Goal: Task Accomplishment & Management: Use online tool/utility

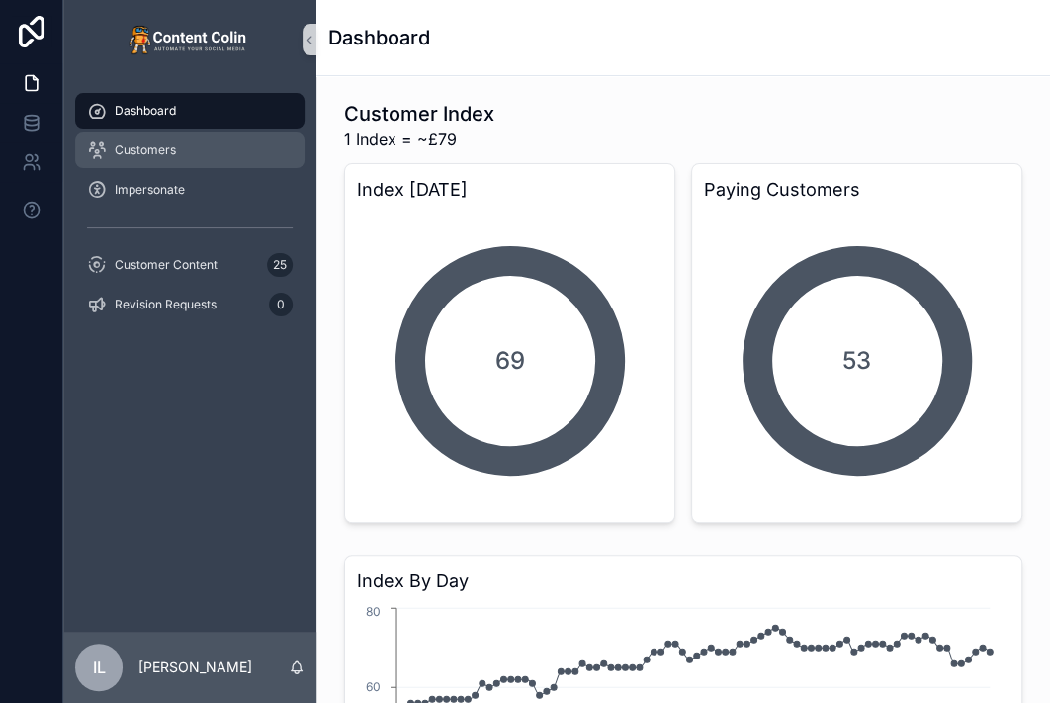
click at [142, 146] on span "Customers" at bounding box center [145, 150] width 61 height 16
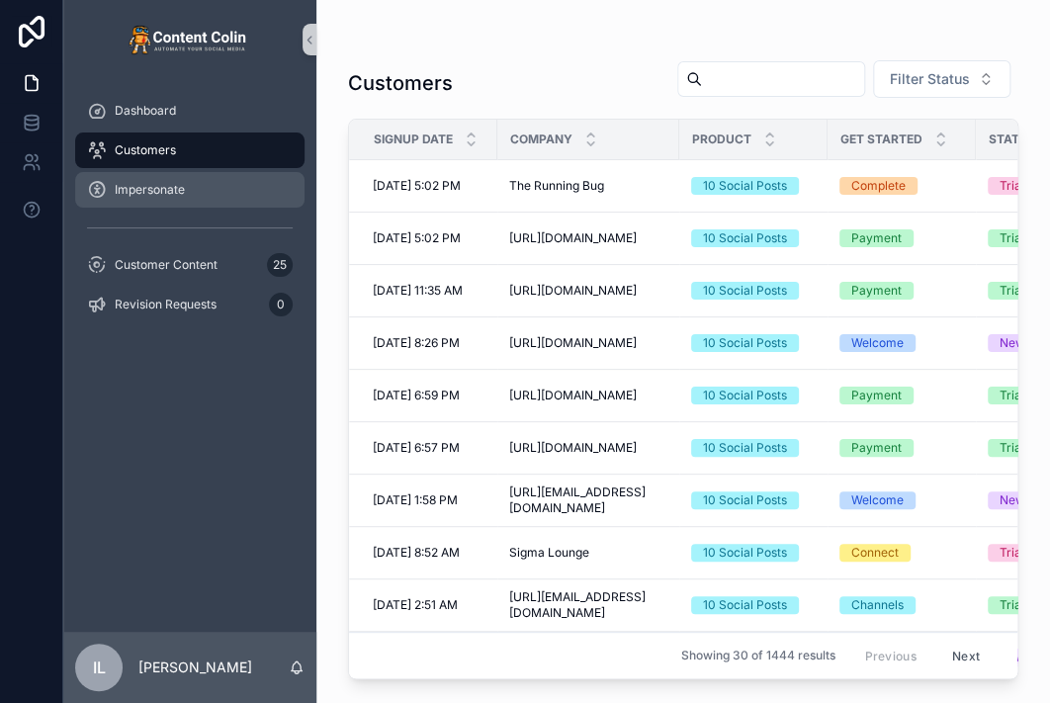
click at [141, 189] on span "Impersonate" at bounding box center [150, 190] width 70 height 16
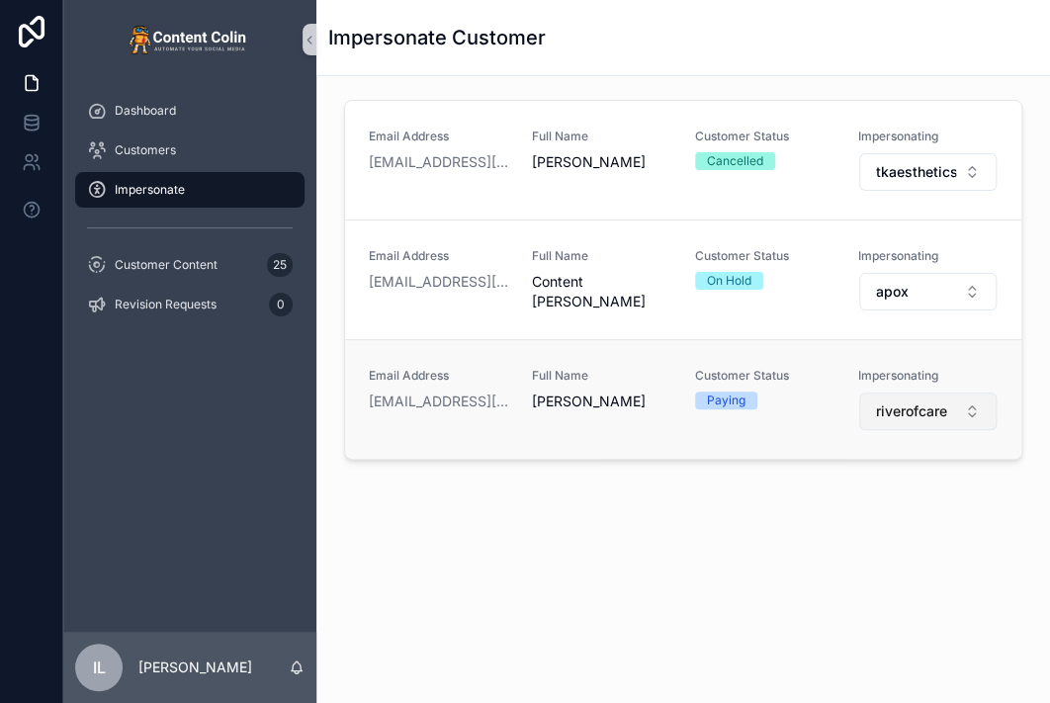
click at [914, 407] on span "riverofcare" at bounding box center [911, 412] width 71 height 20
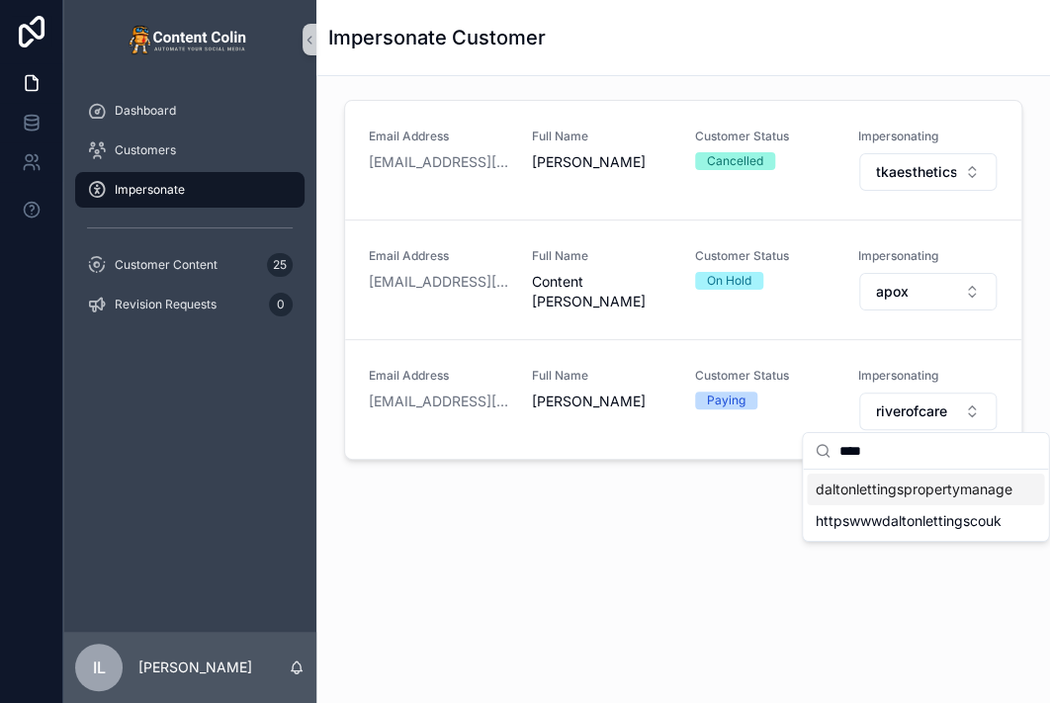
type input "****"
click at [878, 494] on span "daltonlettingspropertymanagement" at bounding box center [914, 490] width 198 height 20
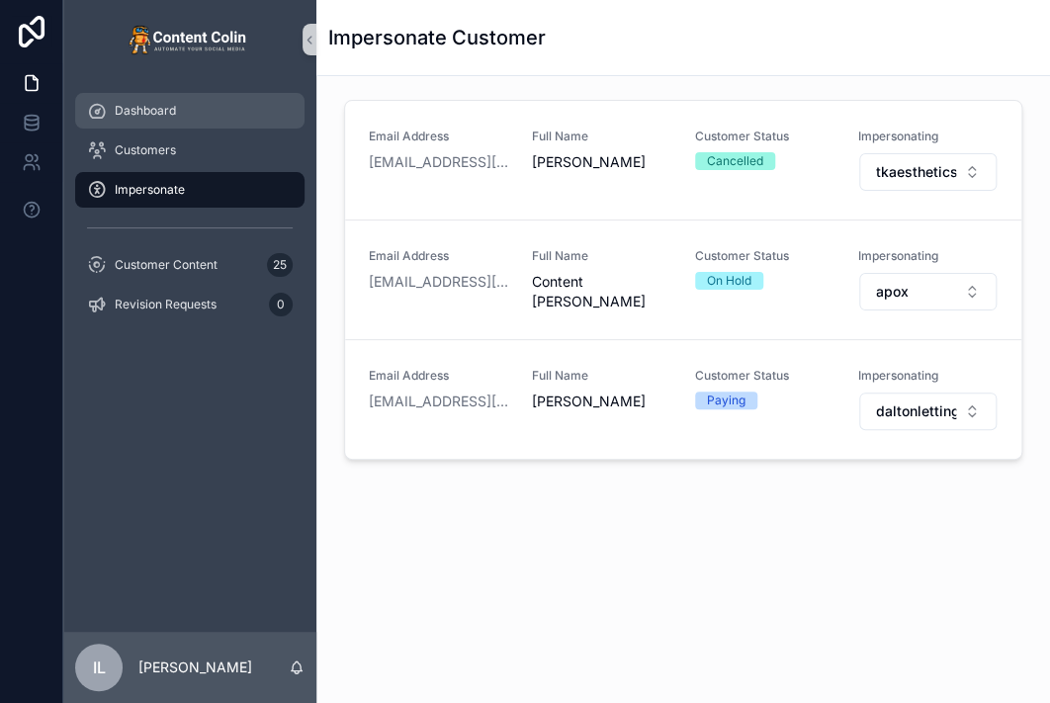
click at [203, 116] on div "Dashboard" at bounding box center [190, 111] width 206 height 32
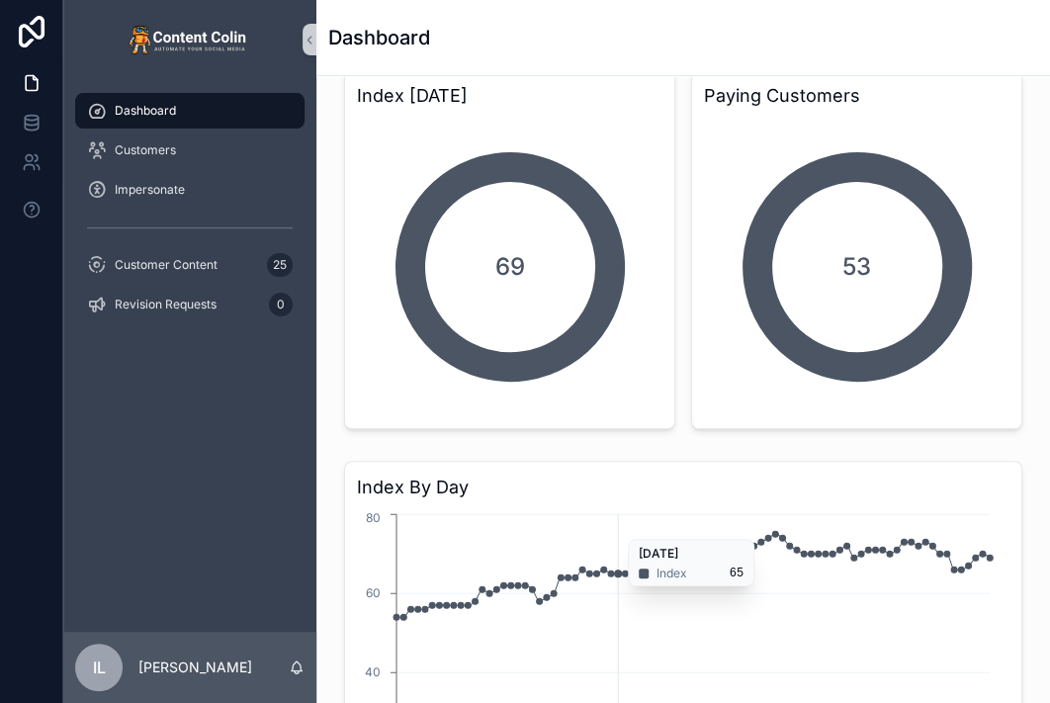
scroll to position [297, 0]
